Goal: Information Seeking & Learning: Learn about a topic

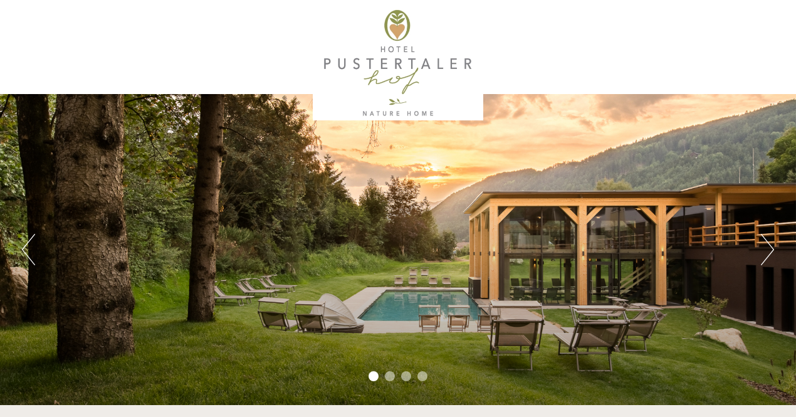
click at [766, 253] on button "Next" at bounding box center [767, 249] width 13 height 31
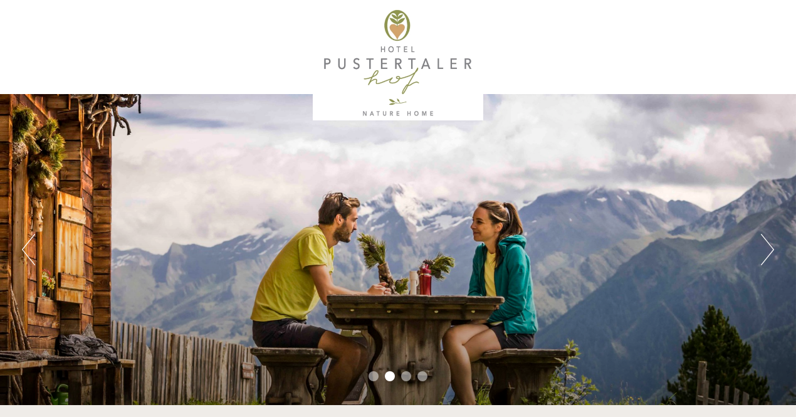
click at [769, 247] on button "Next" at bounding box center [767, 249] width 13 height 31
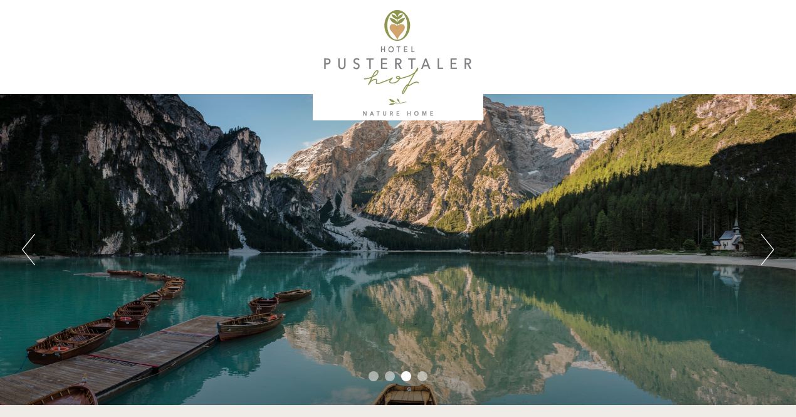
click at [771, 248] on button "Next" at bounding box center [767, 249] width 13 height 31
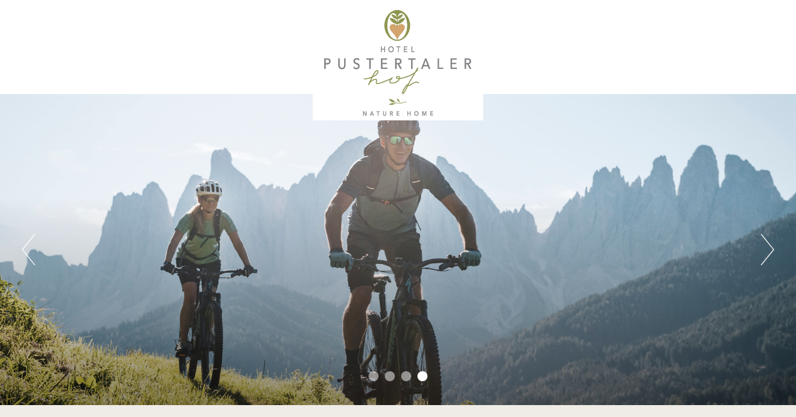
click at [771, 248] on button "Next" at bounding box center [767, 249] width 13 height 31
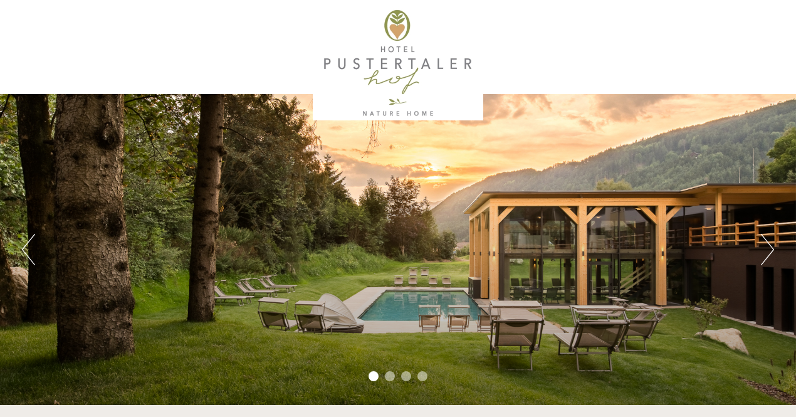
click at [771, 251] on button "Next" at bounding box center [767, 249] width 13 height 31
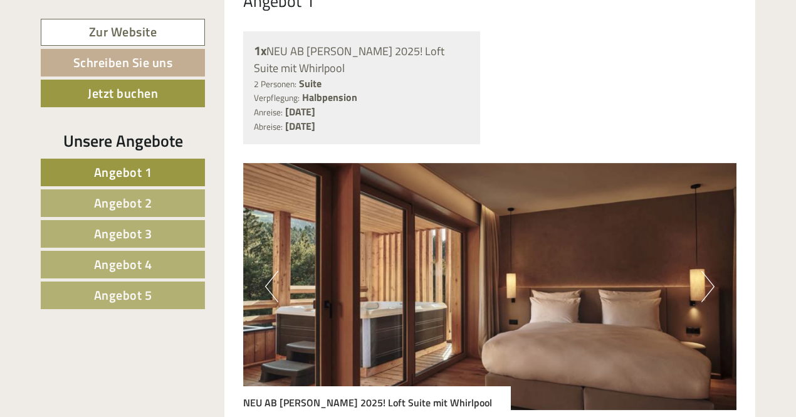
scroll to position [984, 0]
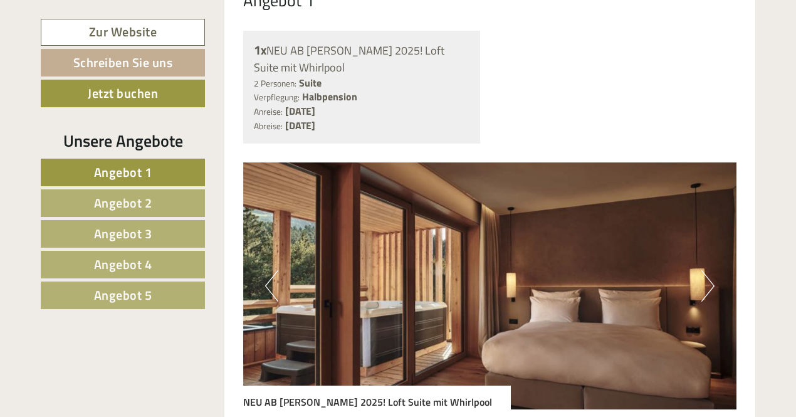
click at [719, 257] on img at bounding box center [490, 285] width 494 height 247
click at [707, 270] on button "Next" at bounding box center [708, 285] width 13 height 31
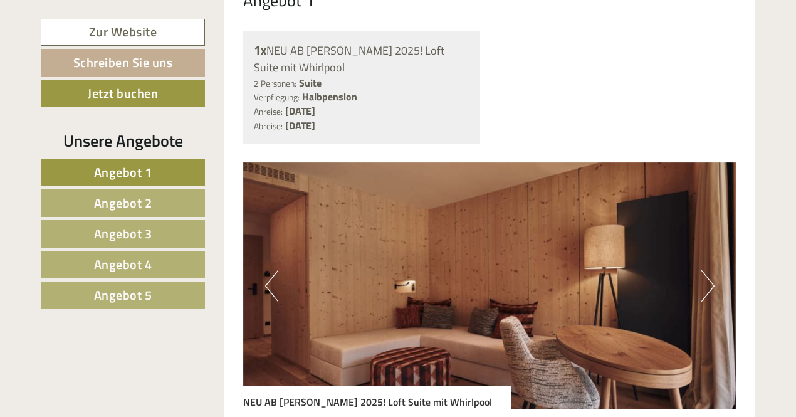
click at [715, 265] on img at bounding box center [490, 285] width 494 height 247
click at [718, 260] on img at bounding box center [490, 285] width 494 height 247
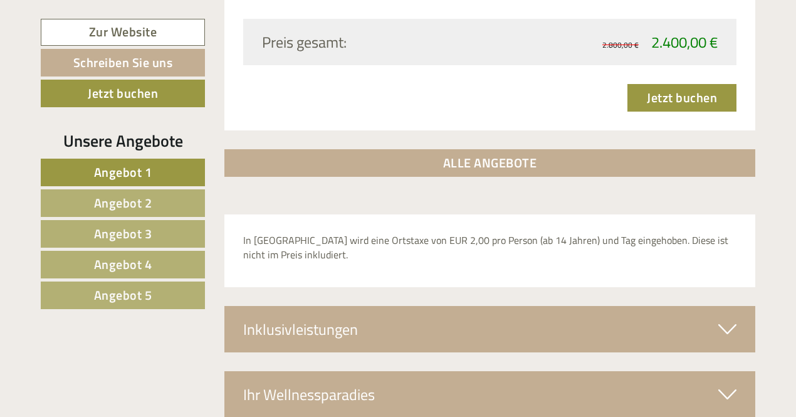
scroll to position [4142, 0]
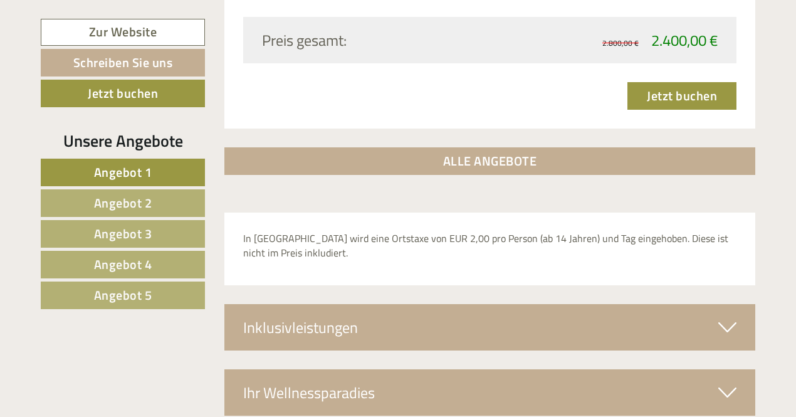
click at [737, 304] on div "Inklusivleistungen" at bounding box center [490, 327] width 532 height 46
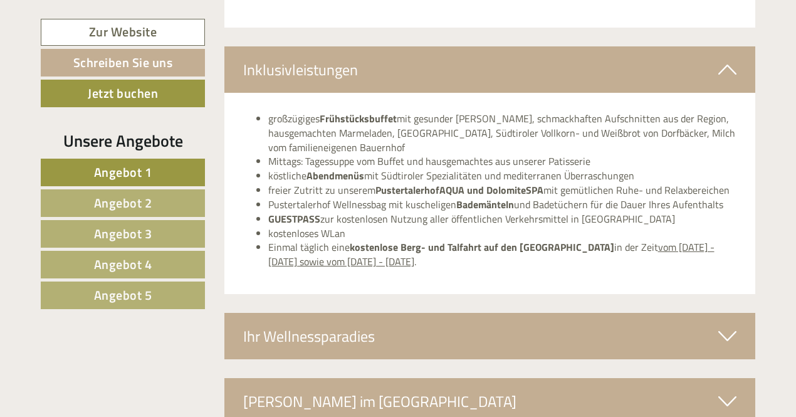
scroll to position [4411, 0]
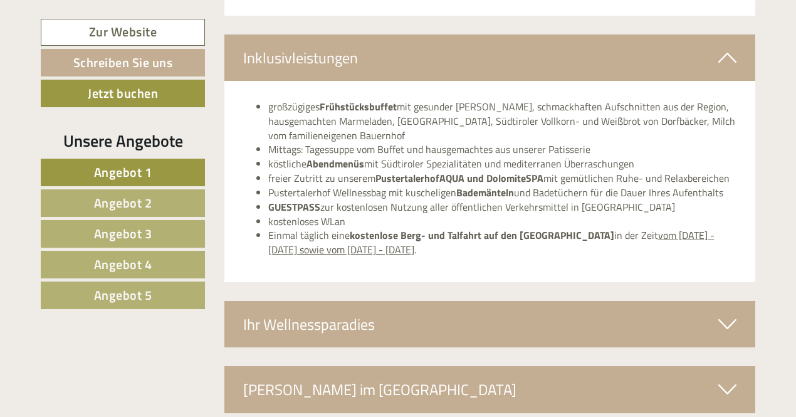
click at [732, 314] on icon at bounding box center [728, 324] width 18 height 21
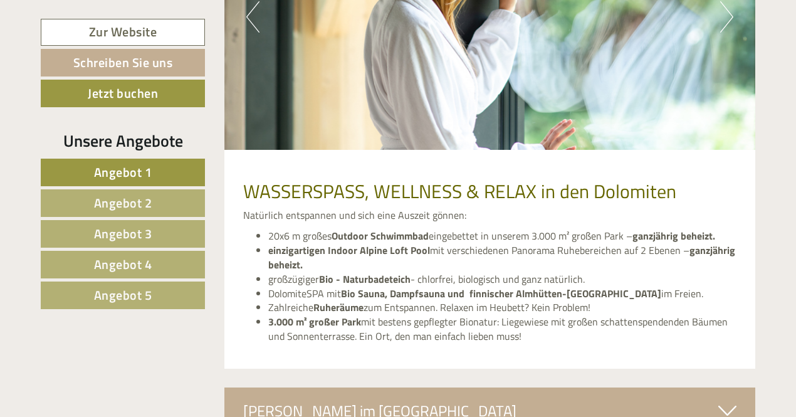
scroll to position [4877, 0]
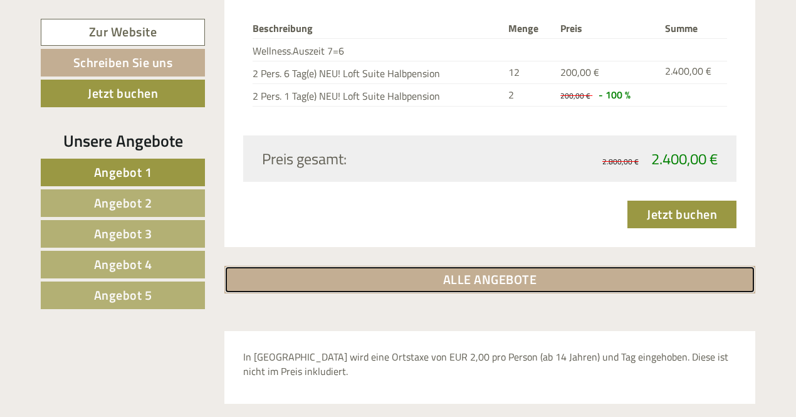
click at [737, 266] on link "ALLE ANGEBOTE" at bounding box center [490, 280] width 532 height 28
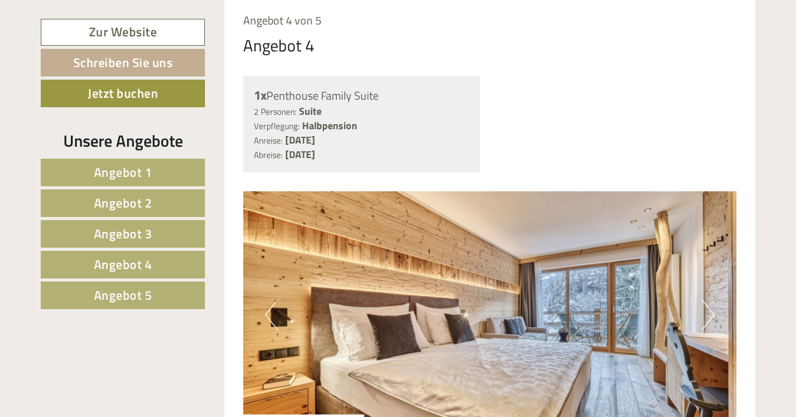
scroll to position [4296, 0]
click at [719, 275] on img at bounding box center [490, 314] width 494 height 247
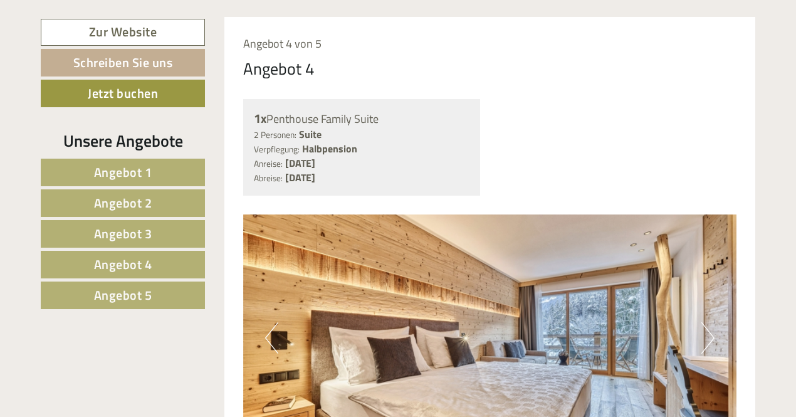
scroll to position [4268, 0]
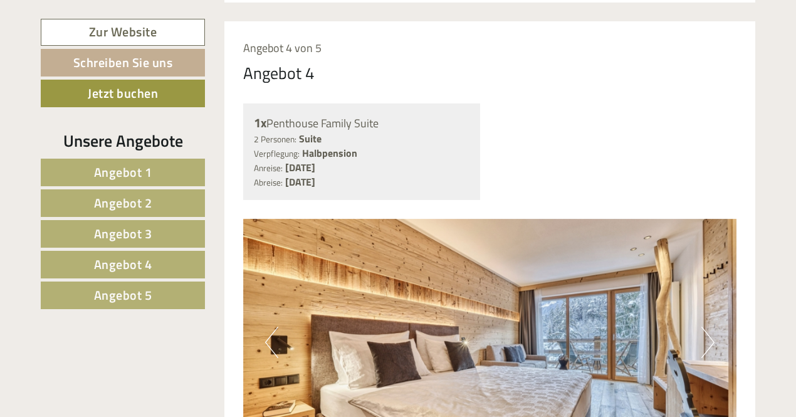
click at [714, 327] on button "Next" at bounding box center [708, 342] width 13 height 31
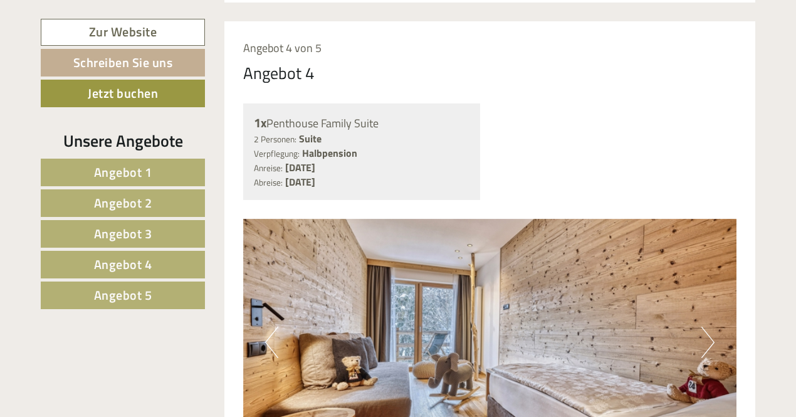
click at [714, 327] on button "Next" at bounding box center [708, 342] width 13 height 31
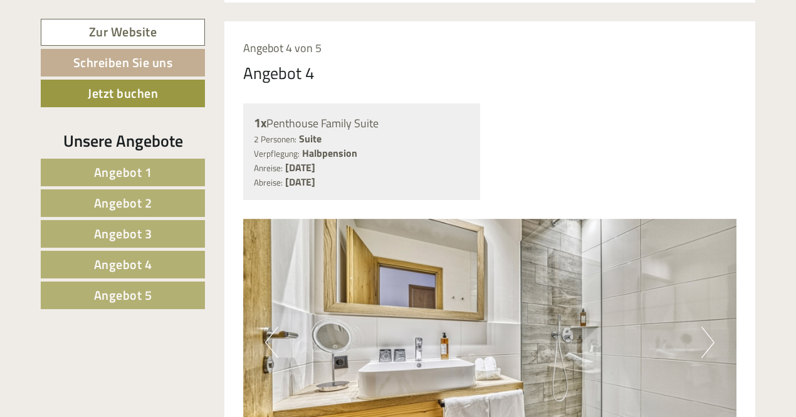
click at [711, 327] on button "Next" at bounding box center [708, 342] width 13 height 31
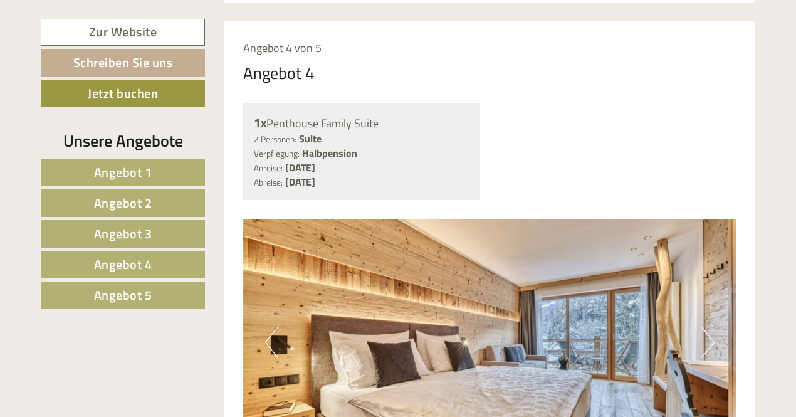
click at [707, 327] on button "Next" at bounding box center [708, 342] width 13 height 31
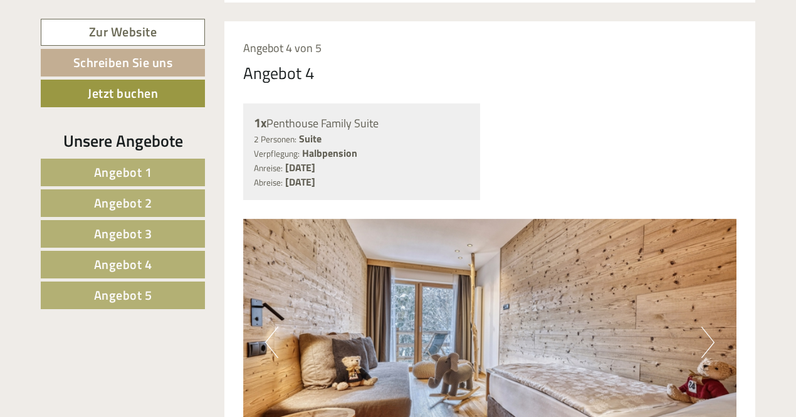
click at [719, 303] on img at bounding box center [490, 342] width 494 height 247
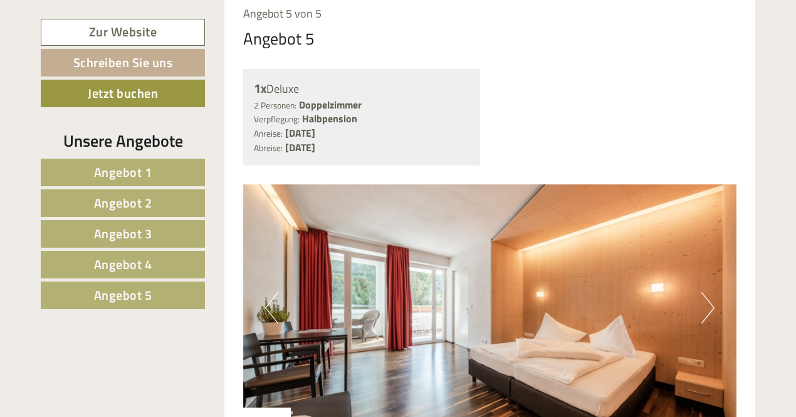
scroll to position [5355, 0]
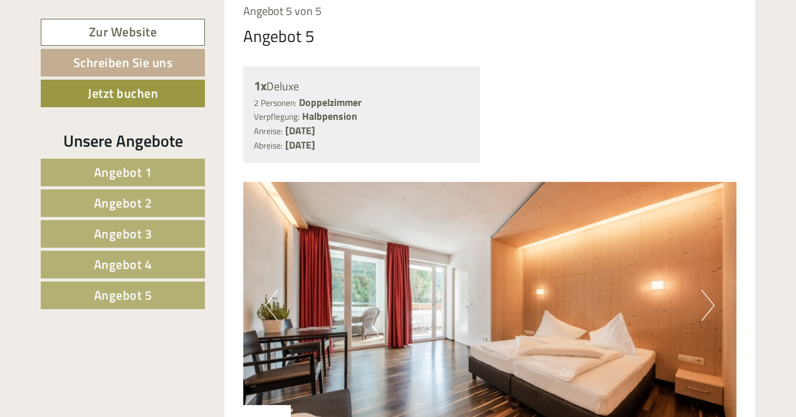
click at [717, 266] on img at bounding box center [490, 305] width 494 height 247
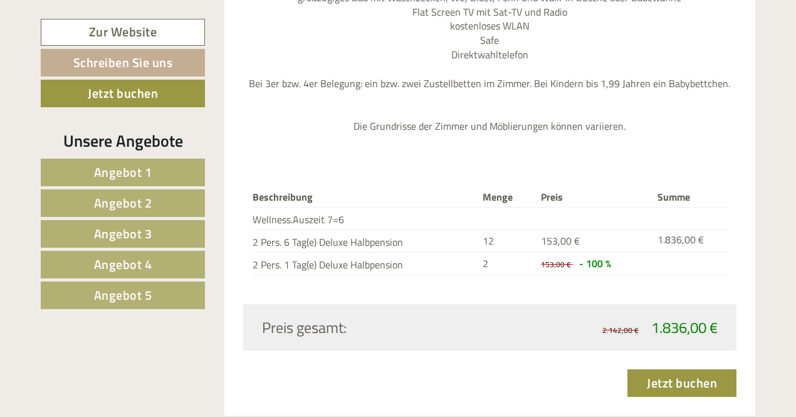
scroll to position [5932, 0]
